Goal: Navigation & Orientation: Understand site structure

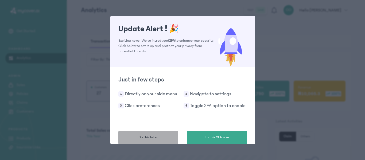
click at [165, 139] on button "Do this later" at bounding box center [148, 137] width 60 height 13
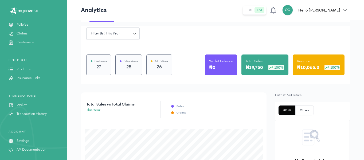
scroll to position [27, 0]
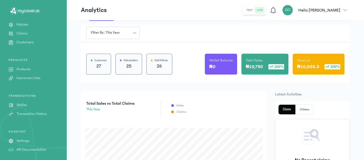
click at [22, 141] on p "Settings" at bounding box center [23, 141] width 13 height 6
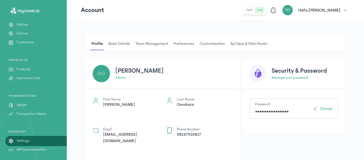
click at [124, 42] on span "Basic details" at bounding box center [119, 43] width 24 height 13
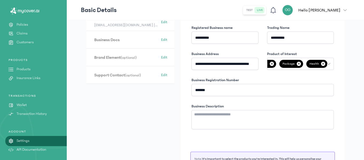
scroll to position [0, 105]
click at [330, 64] on icon "button" at bounding box center [329, 63] width 3 height 1
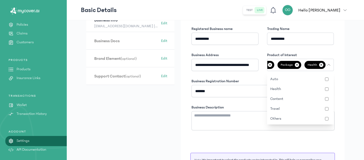
scroll to position [0, 0]
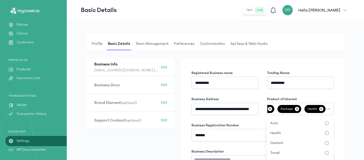
click at [157, 44] on span "Team Management" at bounding box center [152, 43] width 35 height 13
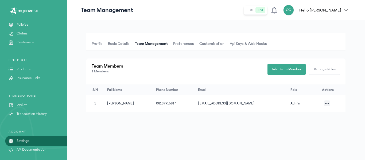
click at [187, 44] on span "Preferences" at bounding box center [183, 43] width 23 height 13
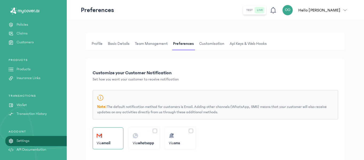
click at [216, 43] on span "Customisation" at bounding box center [211, 43] width 27 height 13
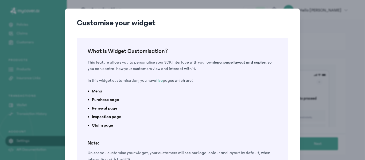
scroll to position [53, 0]
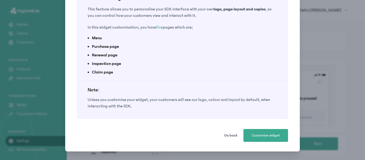
click at [222, 136] on button "Go back" at bounding box center [230, 135] width 21 height 13
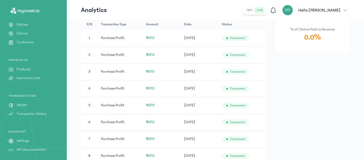
scroll to position [319, 0]
click at [27, 69] on p "Products" at bounding box center [24, 70] width 14 height 6
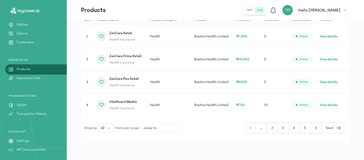
scroll to position [99, 0]
click at [329, 104] on button "View details" at bounding box center [329, 105] width 18 height 5
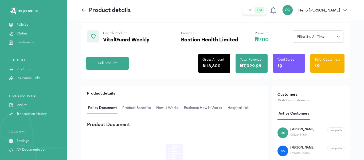
scroll to position [43, 0]
click at [237, 108] on span "hospital List" at bounding box center [238, 108] width 23 height 13
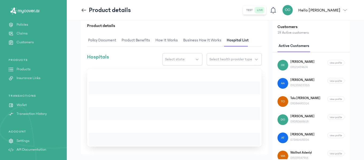
scroll to position [111, 0]
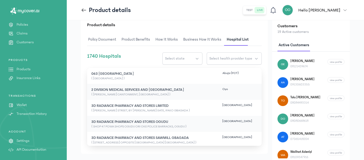
click at [190, 42] on span "Business How It Works" at bounding box center [202, 39] width 40 height 13
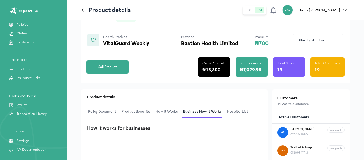
scroll to position [39, 0]
click at [166, 113] on span "How It Works" at bounding box center [167, 111] width 25 height 13
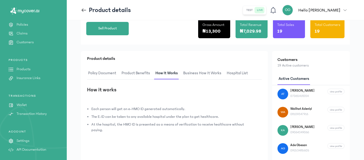
scroll to position [78, 0]
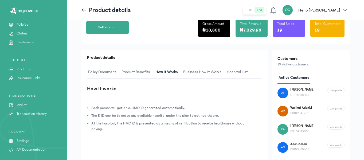
click at [135, 71] on span "Product Benefits" at bounding box center [136, 72] width 31 height 13
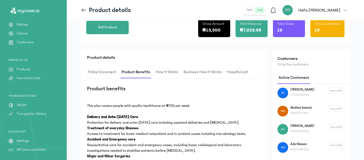
click at [104, 71] on span "Policy Document" at bounding box center [102, 72] width 30 height 13
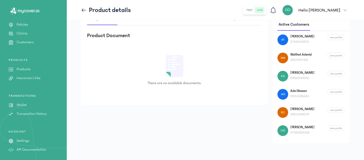
scroll to position [132, 0]
click at [36, 113] on p "Transaction History" at bounding box center [32, 114] width 30 height 6
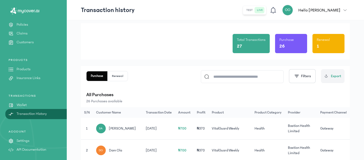
scroll to position [10, 0]
click at [28, 106] on link "Wallet" at bounding box center [33, 105] width 67 height 6
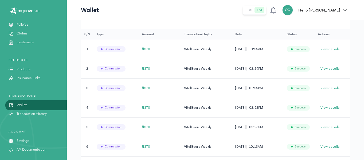
scroll to position [120, 0]
click at [325, 49] on span "View details" at bounding box center [330, 48] width 19 height 5
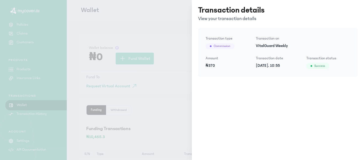
scroll to position [0, 0]
click at [184, 15] on div at bounding box center [180, 11] width 13 height 13
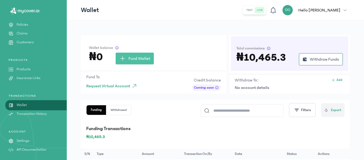
click at [24, 68] on p "Products" at bounding box center [24, 70] width 14 height 6
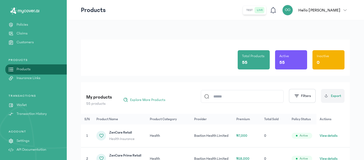
click at [28, 25] on p "Policies" at bounding box center [22, 25] width 11 height 6
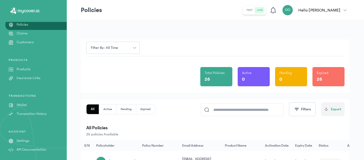
click at [27, 35] on p "Claims" at bounding box center [22, 34] width 11 height 6
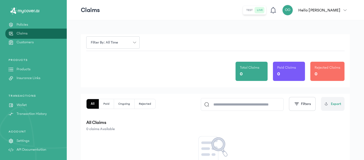
click at [30, 44] on p "Customers" at bounding box center [25, 43] width 17 height 6
